Goal: Information Seeking & Learning: Learn about a topic

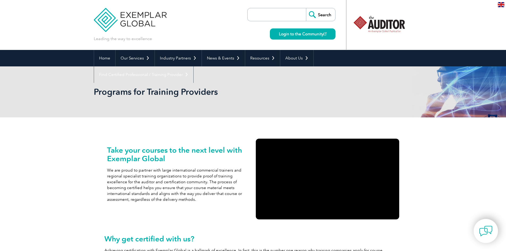
click at [267, 12] on input "search" at bounding box center [278, 14] width 56 height 13
type input "15190"
click at [306, 8] on input "Search" at bounding box center [320, 14] width 29 height 13
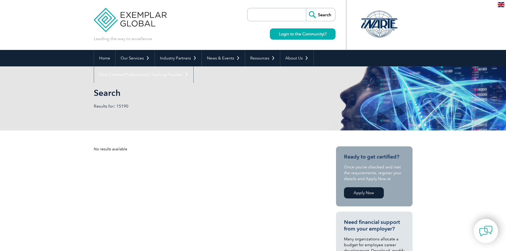
click at [280, 9] on input "search" at bounding box center [278, 14] width 56 height 13
type input "35001"
click at [306, 8] on input "Search" at bounding box center [320, 14] width 29 height 13
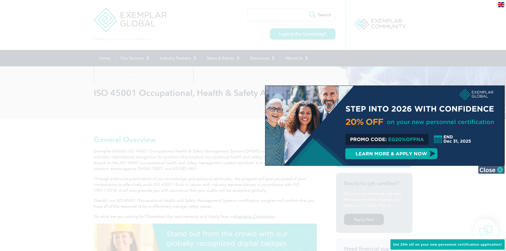
click at [492, 170] on img at bounding box center [492, 170] width 27 height 8
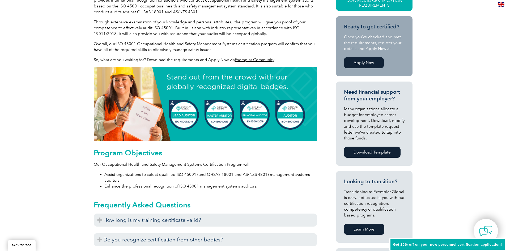
scroll to position [213, 0]
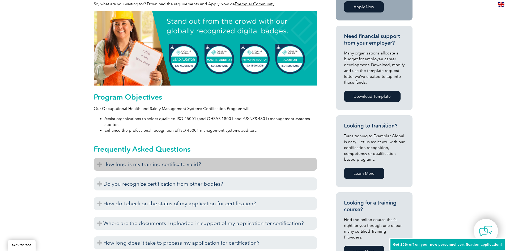
click at [176, 165] on h3 "How long is my training certificate valid?" at bounding box center [205, 164] width 223 height 13
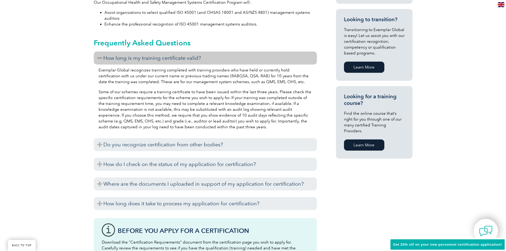
scroll to position [346, 0]
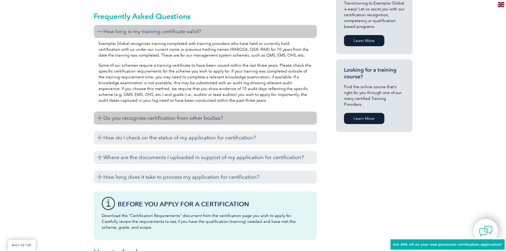
click at [140, 118] on h3 "Do you recognize certification from other bodies?" at bounding box center [205, 118] width 223 height 13
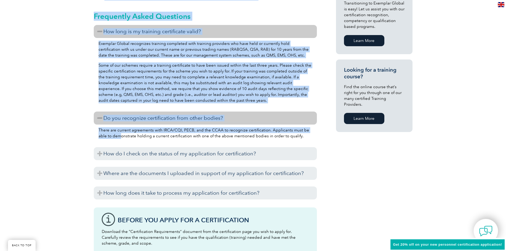
drag, startPoint x: 112, startPoint y: 133, endPoint x: 326, endPoint y: 143, distance: 214.2
click at [326, 143] on div "General Overview Exemplar Global’s ISO 45001 Occupational Health & Safety Manag…" at bounding box center [253, 96] width 319 height 645
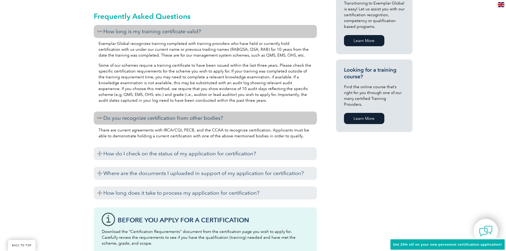
click at [273, 144] on div "How long is my training certificate valid? Exemplar Global recognizes training …" at bounding box center [205, 113] width 223 height 177
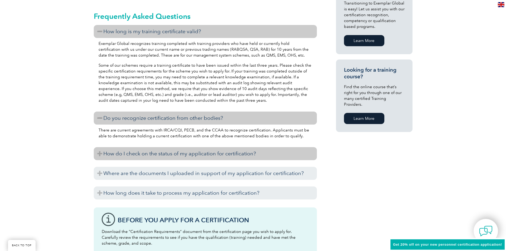
click at [235, 155] on h3 "How do I check on the status of my application for certification?" at bounding box center [205, 153] width 223 height 13
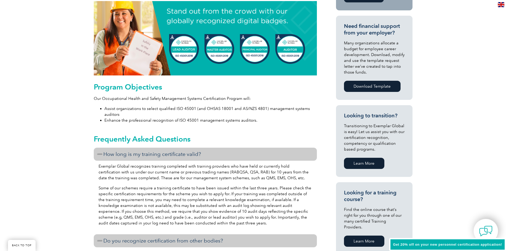
scroll to position [268, 0]
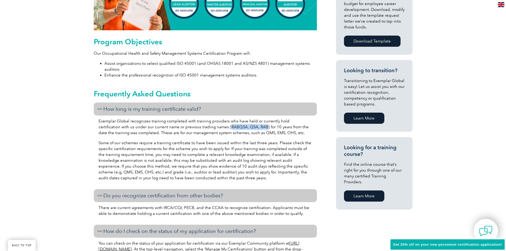
drag, startPoint x: 207, startPoint y: 126, endPoint x: 242, endPoint y: 127, distance: 34.8
click at [242, 127] on p "Exemplar Global recognizes training completed with training providers who have …" at bounding box center [206, 127] width 214 height 18
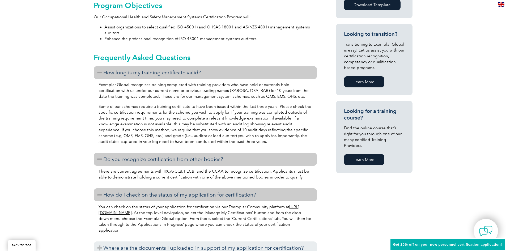
scroll to position [401, 0]
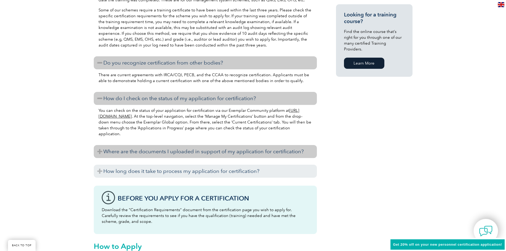
click at [266, 152] on h3 "Where are the documents I uploaded in support of my application for certificati…" at bounding box center [205, 151] width 223 height 13
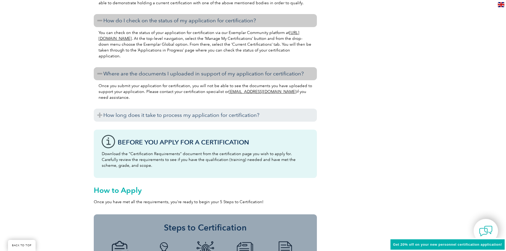
scroll to position [481, 0]
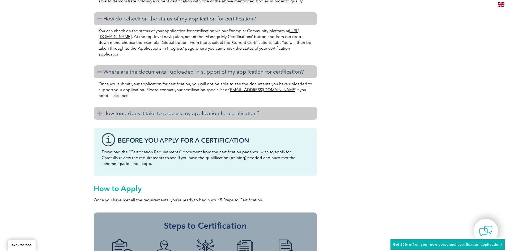
click at [144, 117] on h3 "How long does it take to process my application for certification?" at bounding box center [205, 113] width 223 height 13
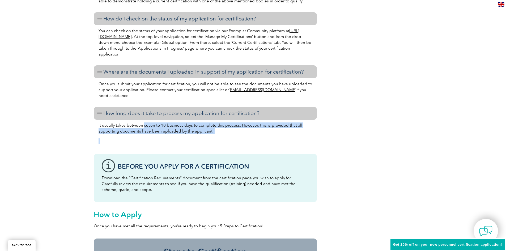
drag, startPoint x: 143, startPoint y: 123, endPoint x: 264, endPoint y: 137, distance: 121.8
click at [264, 137] on div "It usually takes between seven to 10 business days to complete this process. Ho…" at bounding box center [205, 134] width 223 height 29
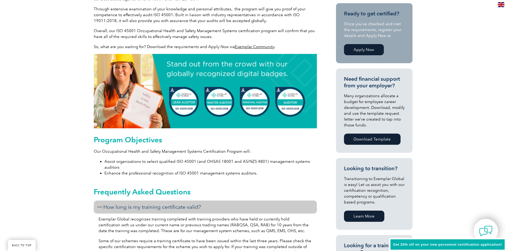
scroll to position [82, 0]
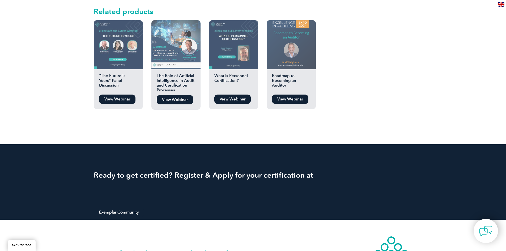
scroll to position [346, 0]
